Goal: Task Accomplishment & Management: Manage account settings

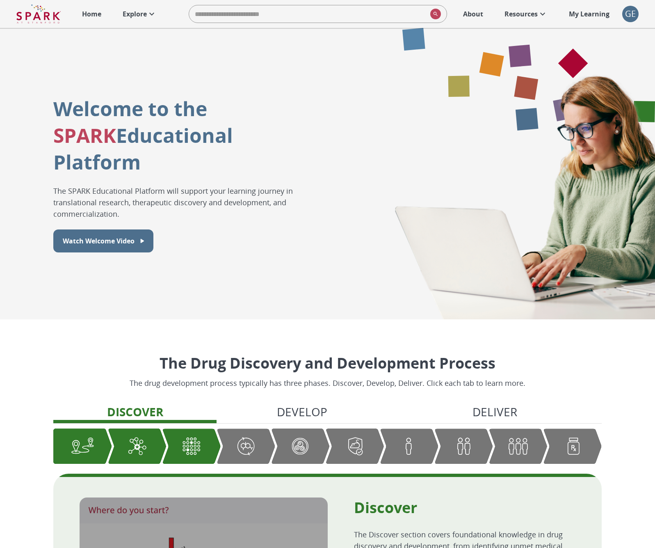
click at [629, 13] on div "GE" at bounding box center [631, 14] width 16 height 16
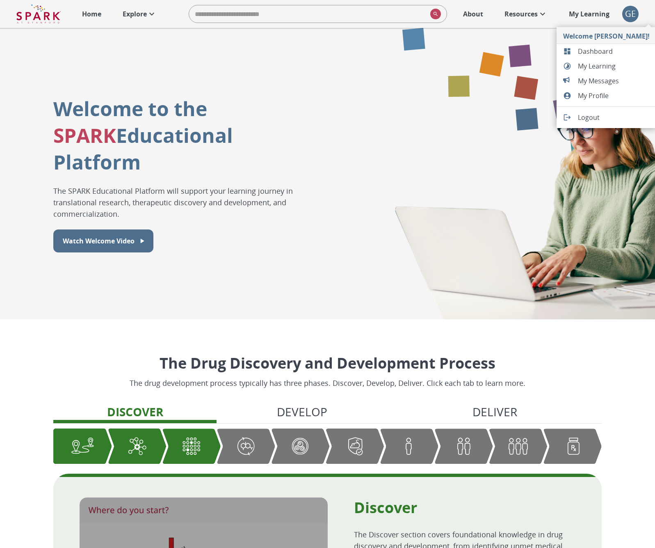
drag, startPoint x: 575, startPoint y: 51, endPoint x: 563, endPoint y: 48, distance: 12.6
click at [575, 51] on div at bounding box center [570, 51] width 15 height 8
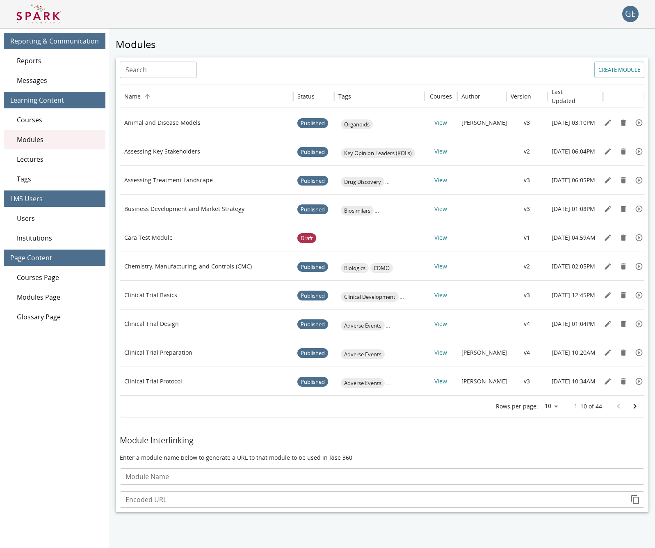
click at [31, 62] on span "Reports" at bounding box center [58, 61] width 82 height 10
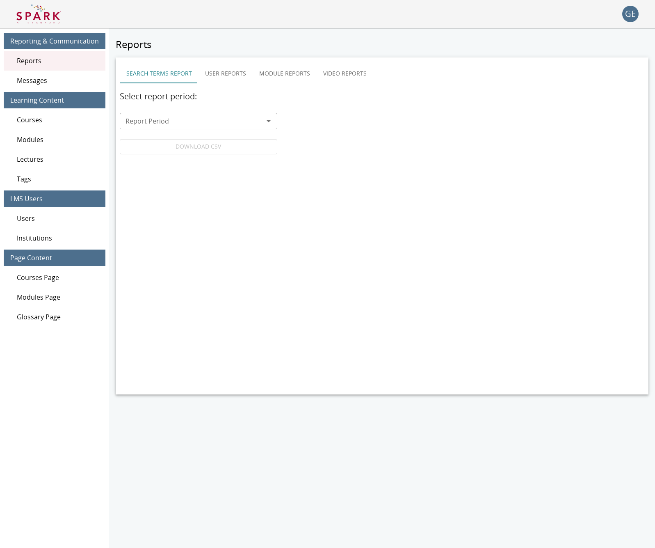
click at [42, 212] on div "Users" at bounding box center [55, 218] width 102 height 20
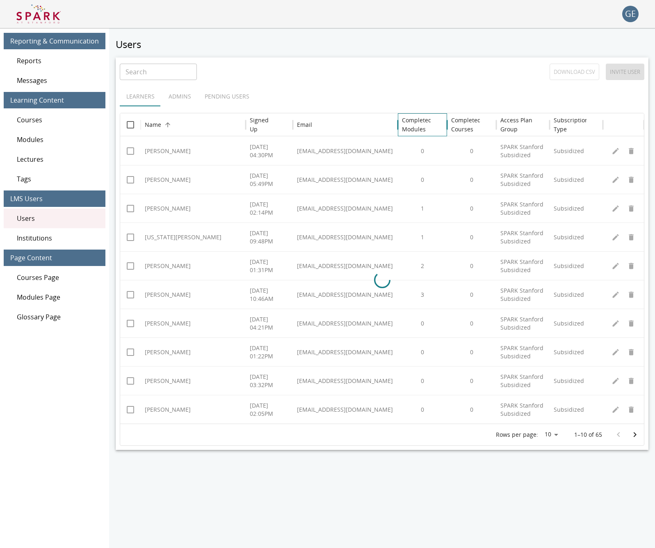
click at [421, 127] on h6 "Completed Modules" at bounding box center [417, 125] width 30 height 18
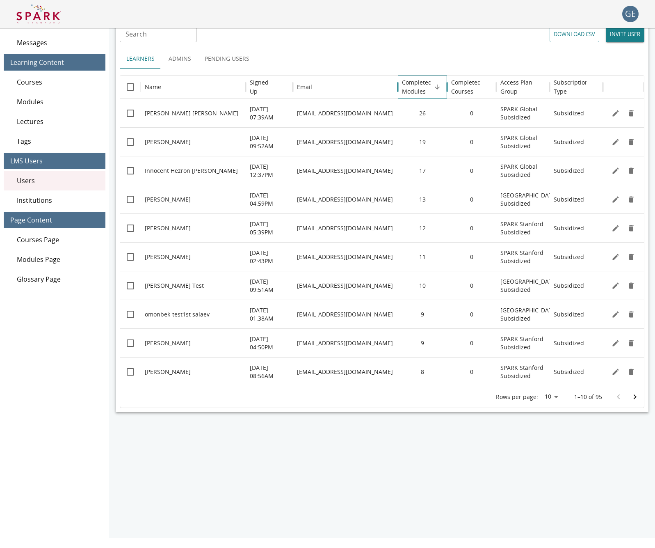
scroll to position [38, 0]
click at [631, 396] on icon "Go to next page" at bounding box center [635, 397] width 10 height 10
click at [637, 401] on icon "Go to next page" at bounding box center [635, 397] width 10 height 10
click at [623, 399] on icon "Go to previous page" at bounding box center [619, 397] width 10 height 10
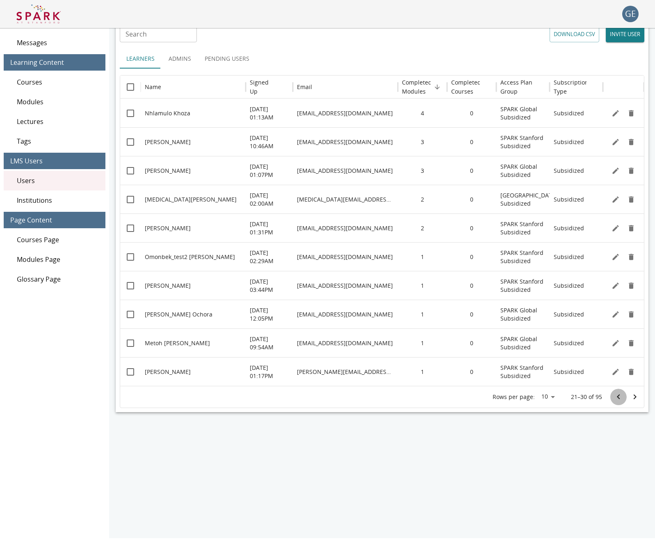
click at [623, 399] on icon "Go to previous page" at bounding box center [619, 397] width 10 height 10
click at [623, 399] on div at bounding box center [627, 397] width 33 height 16
click at [40, 201] on span "Institutions" at bounding box center [58, 200] width 82 height 10
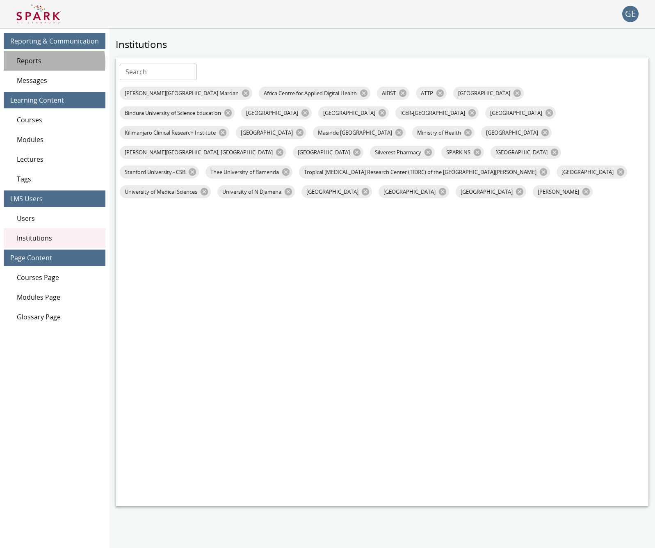
click at [39, 63] on span "Reports" at bounding box center [58, 61] width 82 height 10
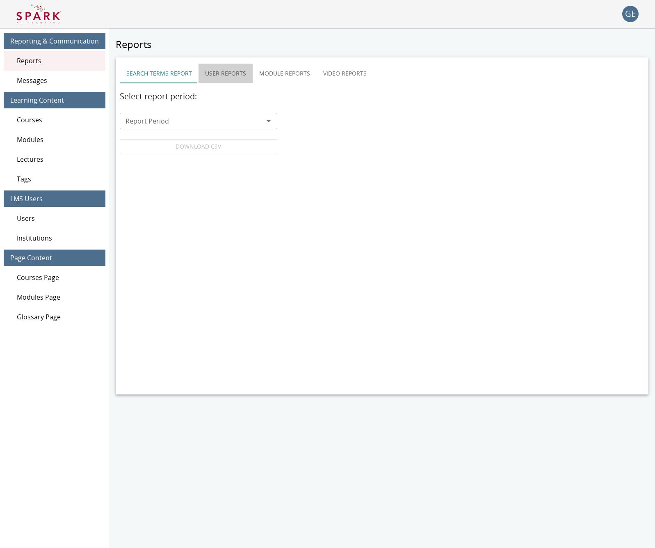
click at [232, 70] on button "User Reports" at bounding box center [226, 74] width 54 height 20
click at [277, 104] on div "Report Type" at bounding box center [338, 98] width 171 height 16
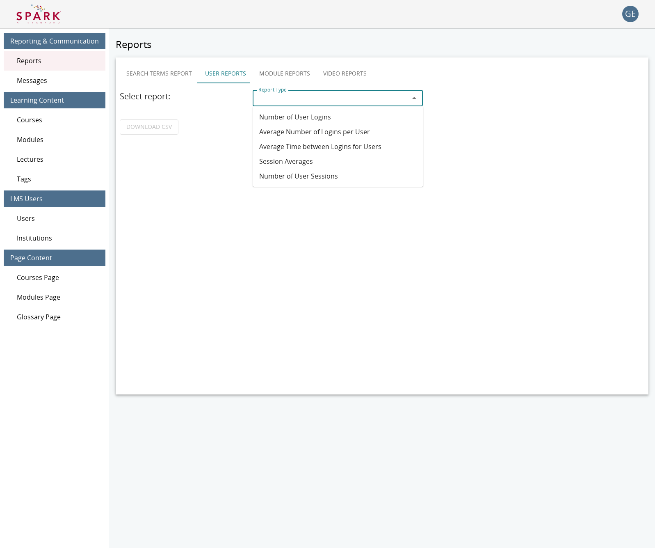
click at [282, 175] on li "Number of User Sessions" at bounding box center [338, 176] width 171 height 15
type input "**********"
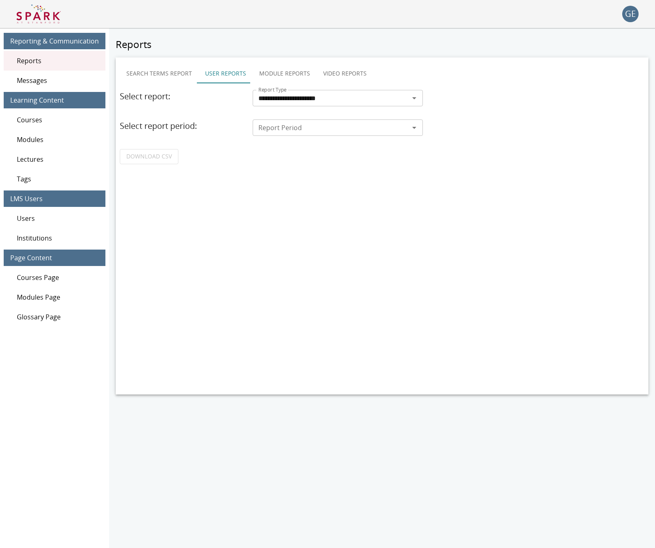
click at [282, 122] on div "Report Period Report Period" at bounding box center [338, 127] width 171 height 16
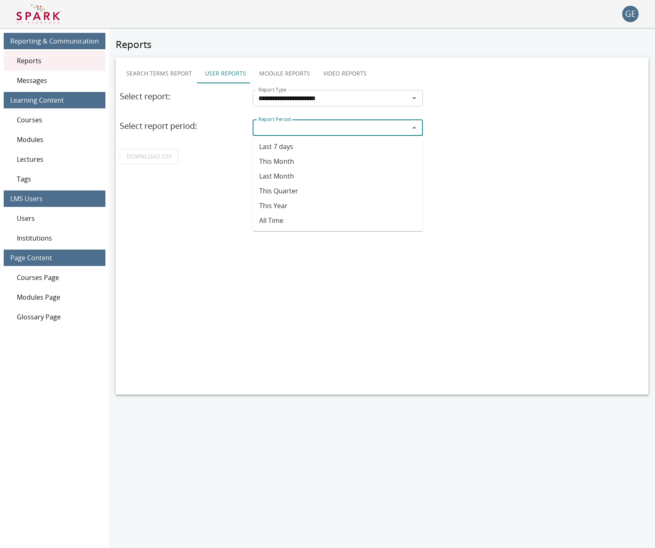
drag, startPoint x: 287, startPoint y: 151, endPoint x: 240, endPoint y: 144, distance: 47.7
click at [287, 151] on li "Last 7 days" at bounding box center [338, 146] width 171 height 15
type input "**********"
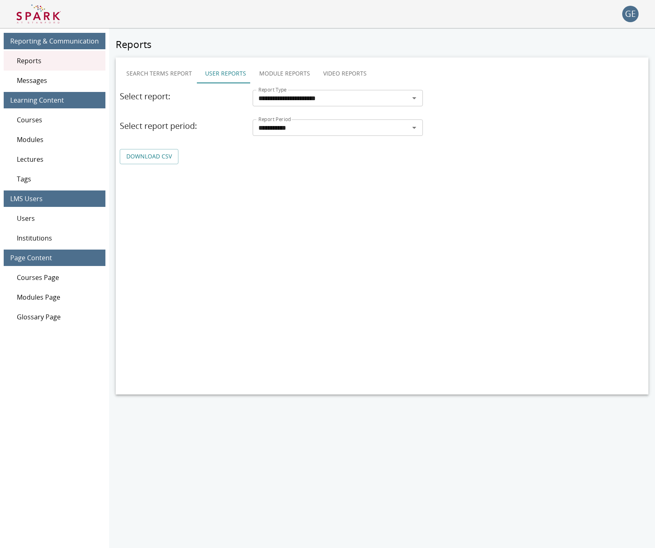
click at [166, 160] on link "DOWNLOAD CSV" at bounding box center [149, 156] width 59 height 15
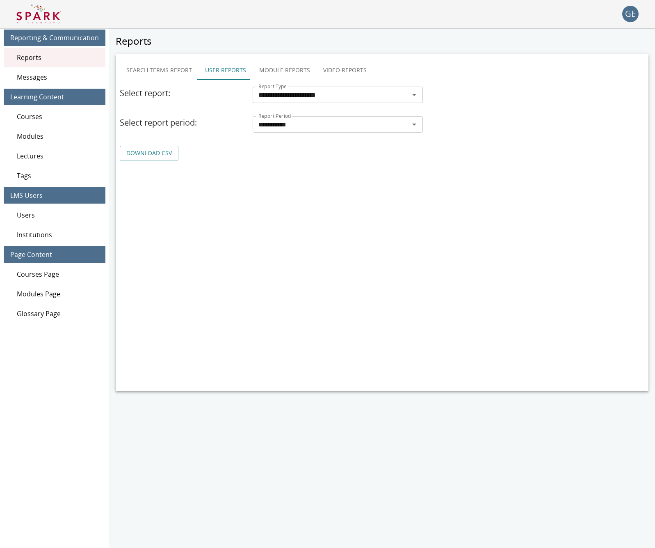
scroll to position [4, 0]
click at [39, 117] on span "Courses" at bounding box center [58, 116] width 82 height 10
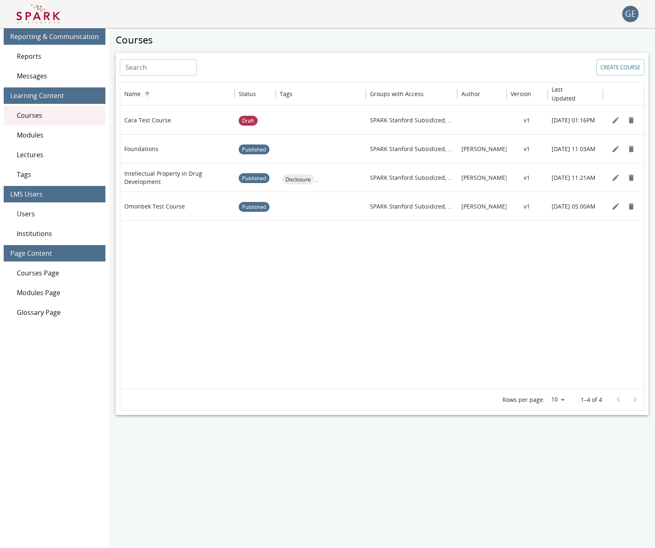
scroll to position [5, 0]
click at [40, 128] on div "Modules" at bounding box center [55, 135] width 102 height 20
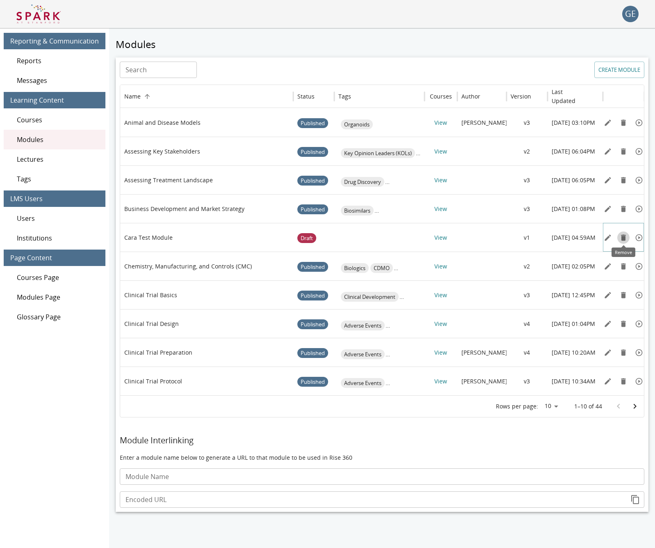
click at [620, 238] on icon "Remove" at bounding box center [624, 238] width 8 height 8
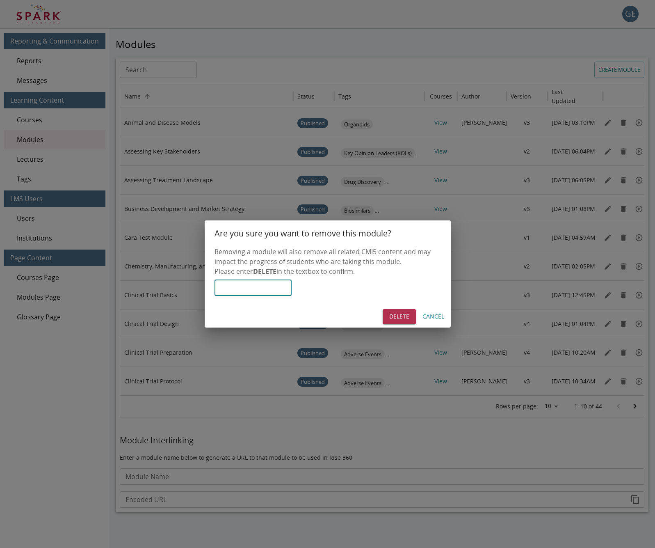
click at [284, 281] on input "text" at bounding box center [253, 287] width 77 height 16
type input "******"
click at [403, 314] on button "Delete" at bounding box center [399, 316] width 33 height 15
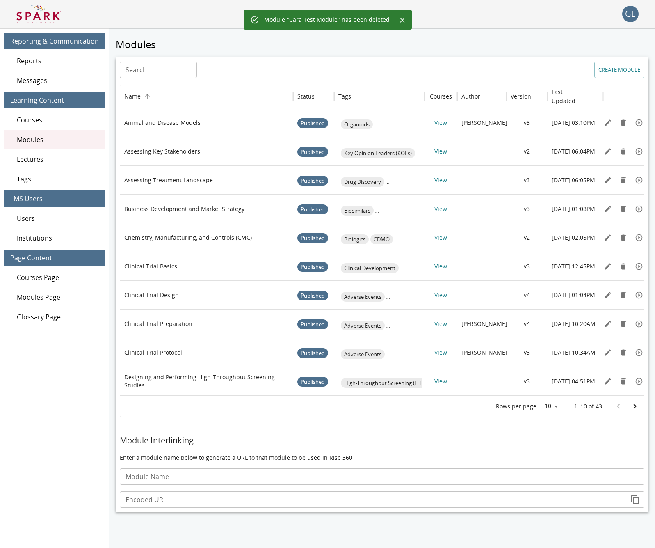
click at [635, 403] on icon "Go to next page" at bounding box center [635, 406] width 10 height 10
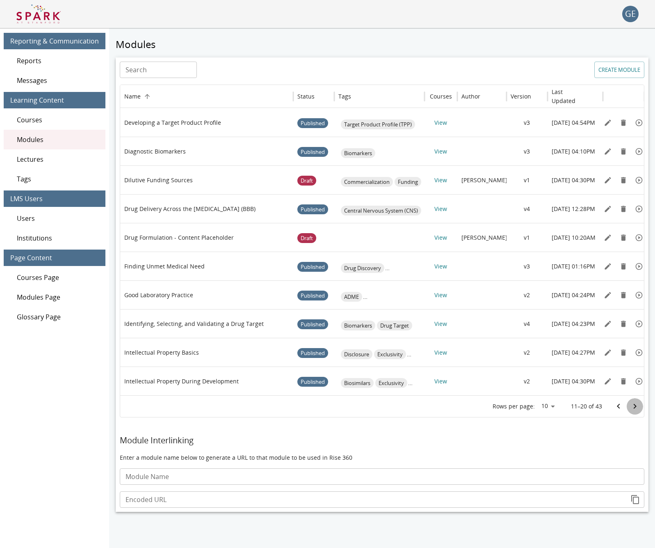
click at [635, 403] on icon "Go to next page" at bounding box center [635, 406] width 10 height 10
